Goal: Transaction & Acquisition: Purchase product/service

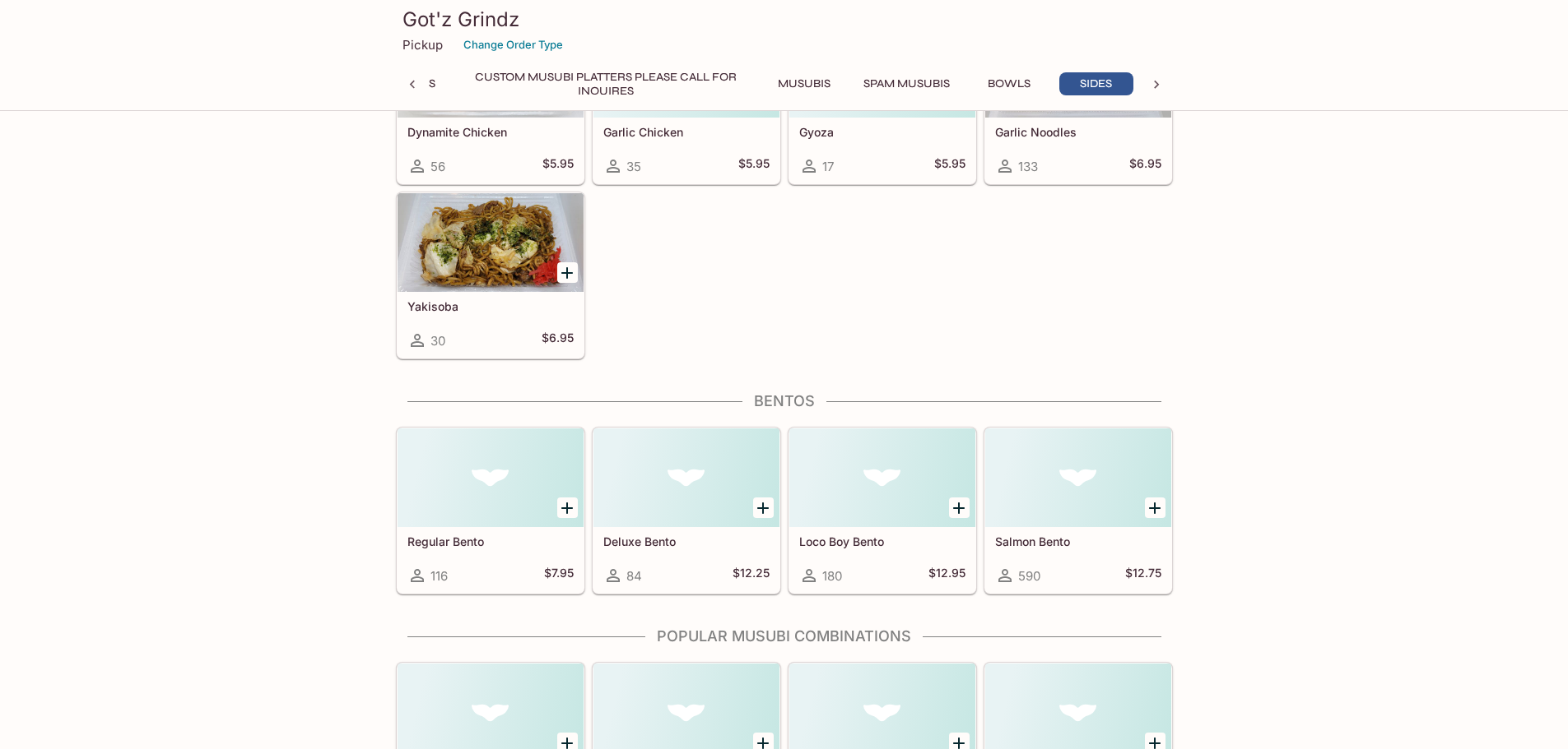
scroll to position [3867, 0]
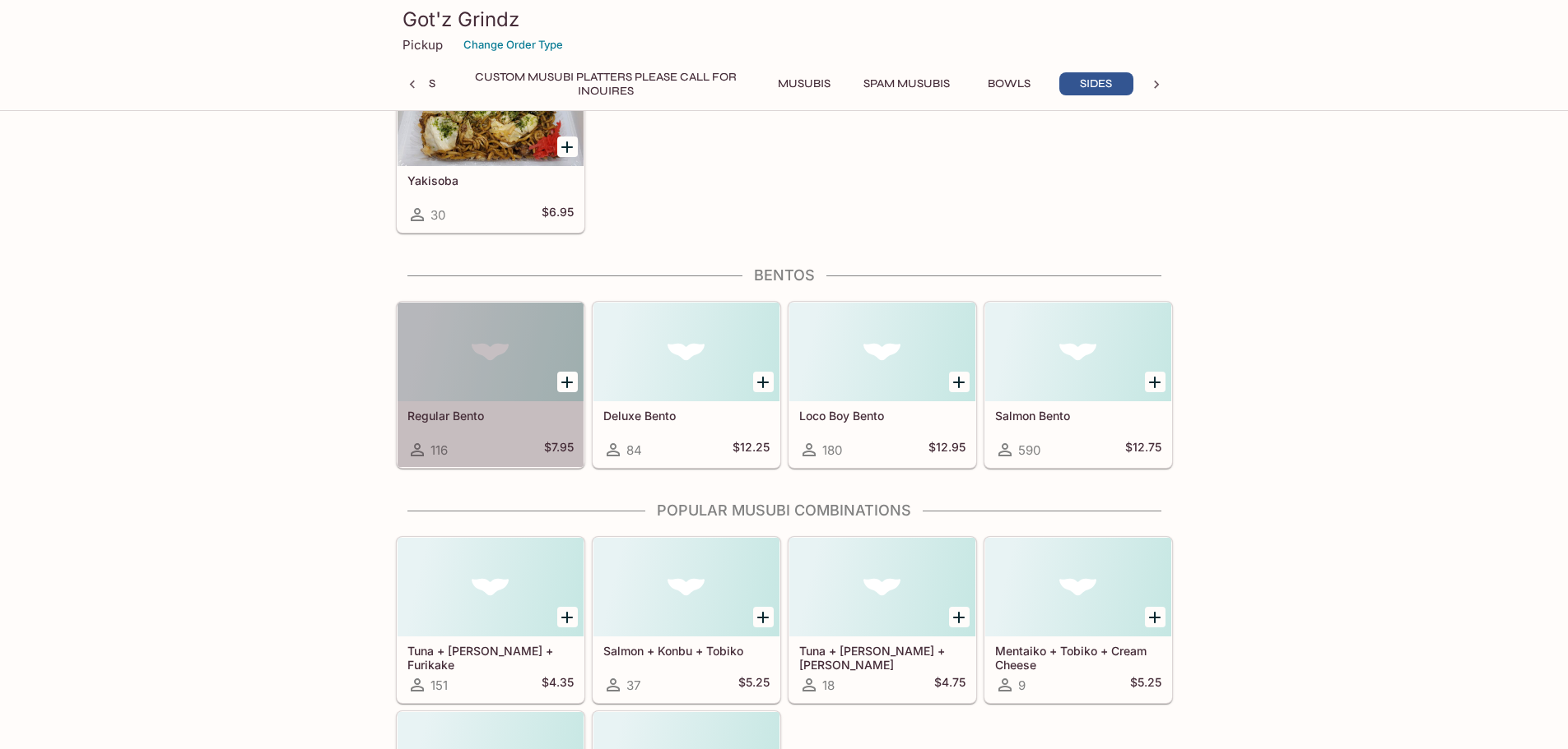
click at [495, 344] on div at bounding box center [491, 353] width 186 height 99
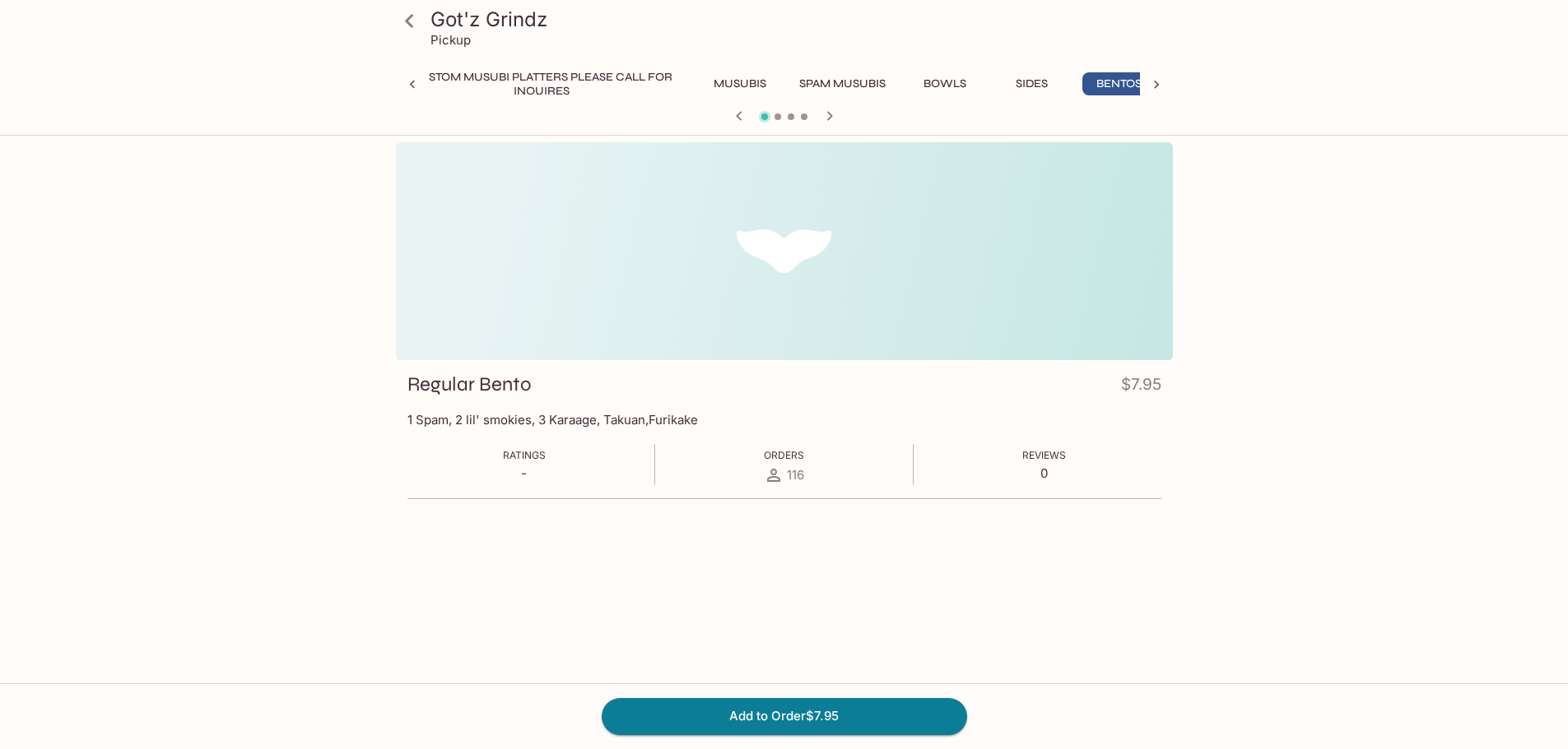
scroll to position [0, 342]
click at [799, 250] on div at bounding box center [784, 252] width 777 height 218
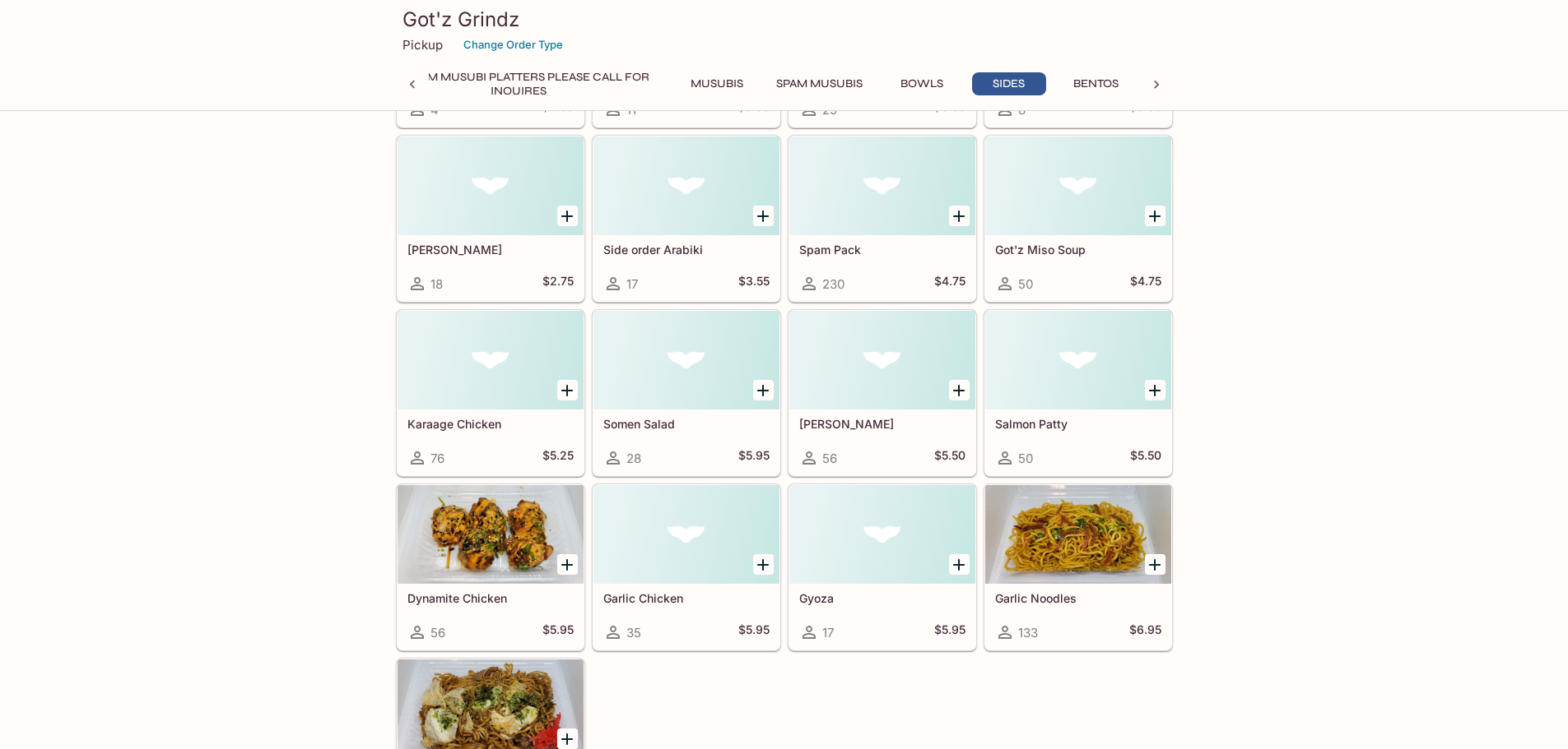
scroll to position [3256, 0]
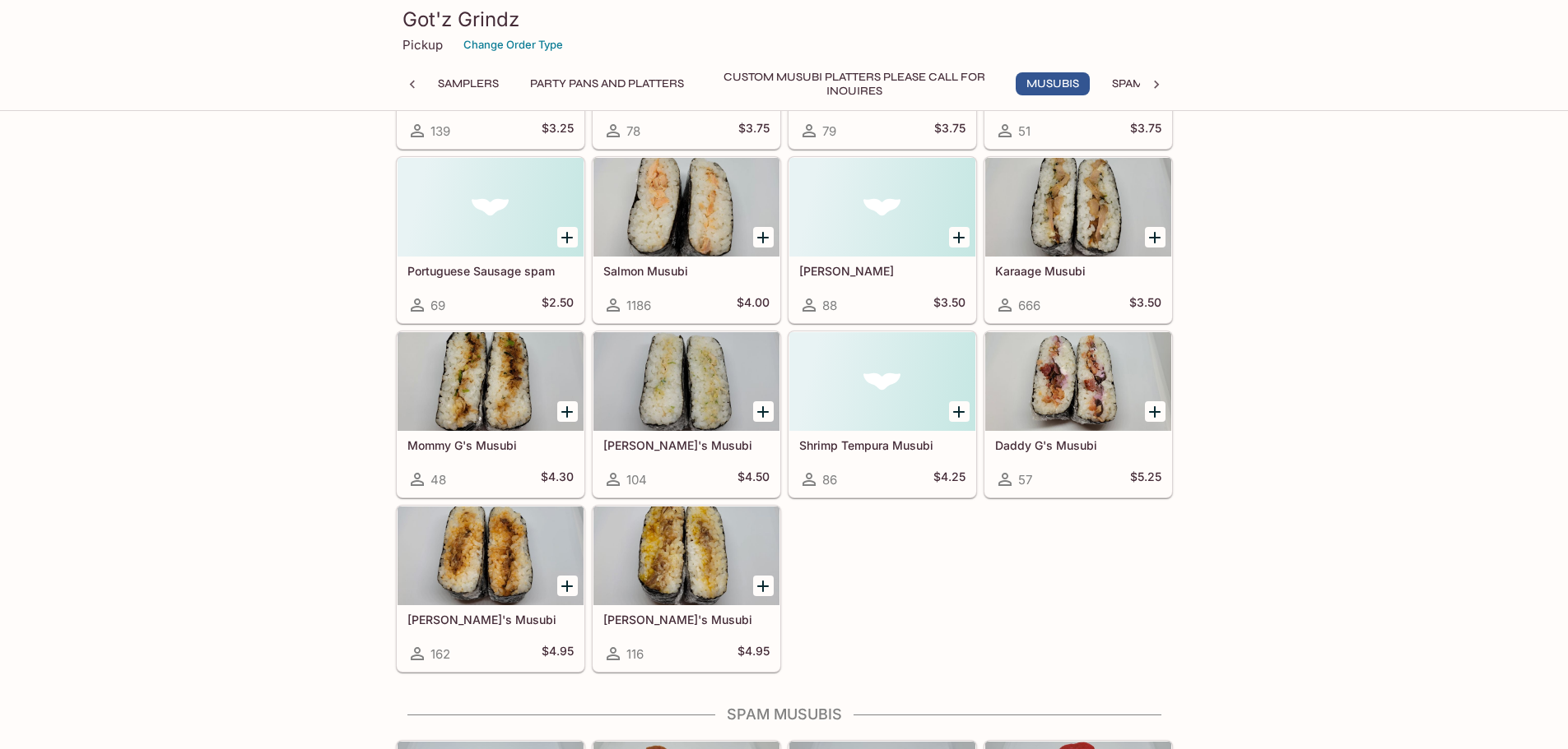
scroll to position [1317, 0]
